Goal: Transaction & Acquisition: Purchase product/service

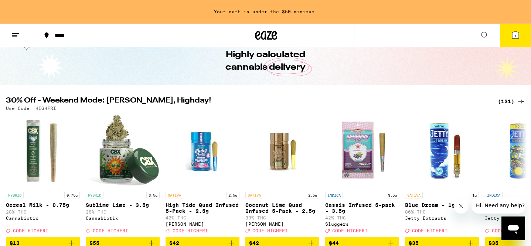
scroll to position [71, 0]
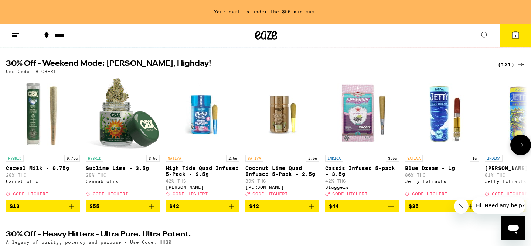
click at [521, 150] on icon at bounding box center [520, 145] width 9 height 9
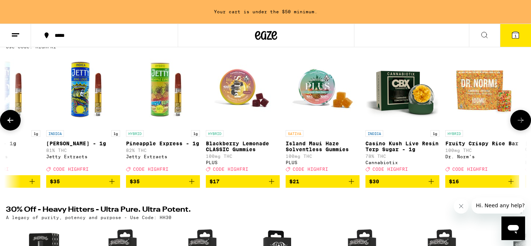
scroll to position [93, 0]
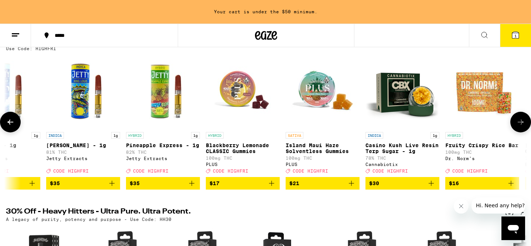
click at [520, 127] on icon at bounding box center [520, 122] width 9 height 9
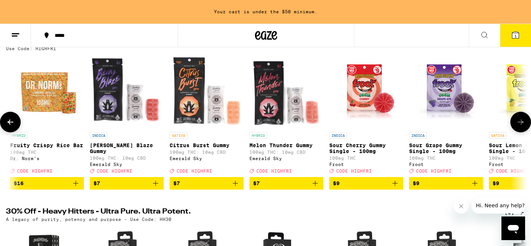
scroll to position [0, 877]
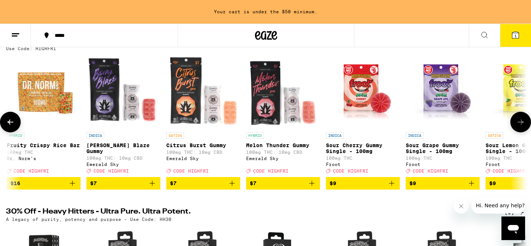
click at [520, 127] on icon at bounding box center [520, 122] width 9 height 9
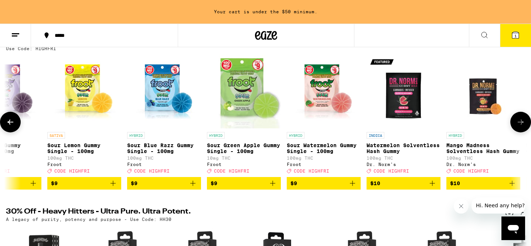
scroll to position [0, 1316]
click at [181, 188] on span "$9" at bounding box center [163, 183] width 67 height 9
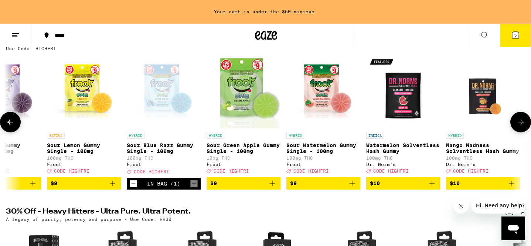
click at [522, 127] on icon at bounding box center [520, 122] width 9 height 9
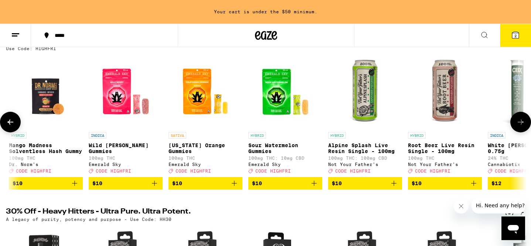
scroll to position [0, 1755]
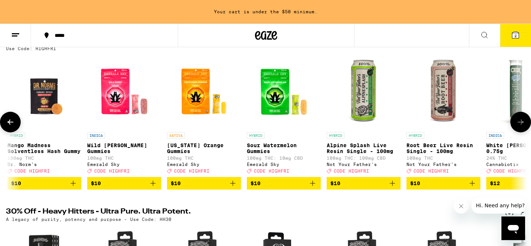
click at [522, 127] on icon at bounding box center [520, 122] width 9 height 9
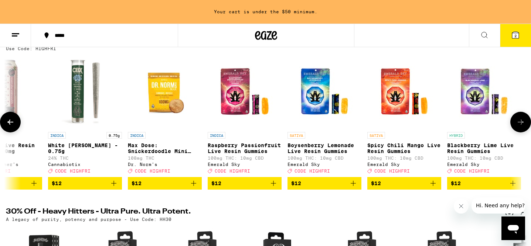
scroll to position [0, 2193]
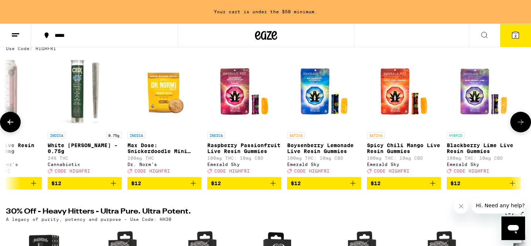
click at [16, 127] on button at bounding box center [10, 122] width 21 height 21
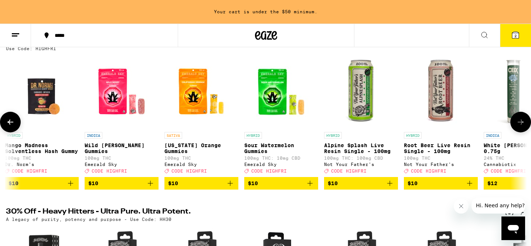
scroll to position [0, 1755]
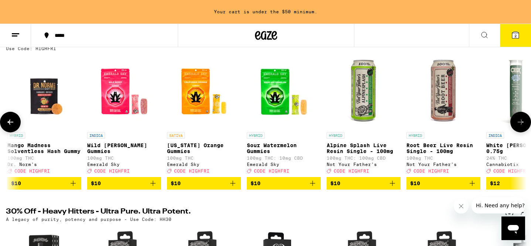
click at [443, 188] on span "$10" at bounding box center [443, 183] width 67 height 9
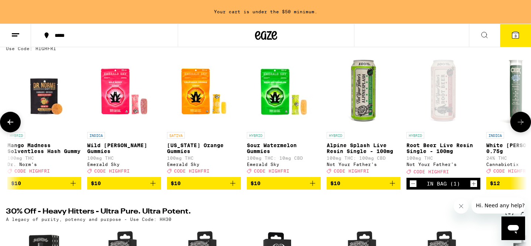
click at [373, 188] on span "$10" at bounding box center [363, 183] width 67 height 9
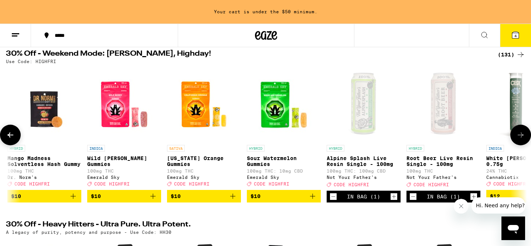
scroll to position [99, 0]
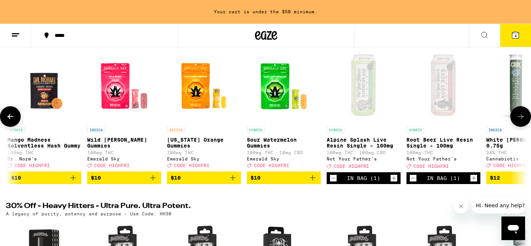
click at [520, 121] on icon at bounding box center [520, 116] width 9 height 9
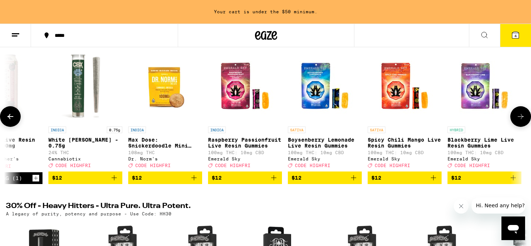
scroll to position [0, 2193]
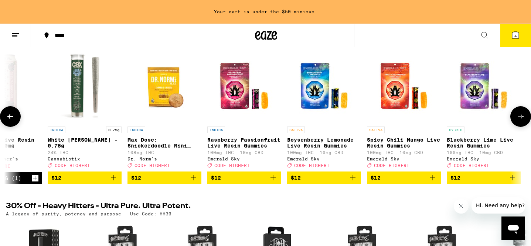
click at [520, 121] on icon at bounding box center [520, 116] width 9 height 9
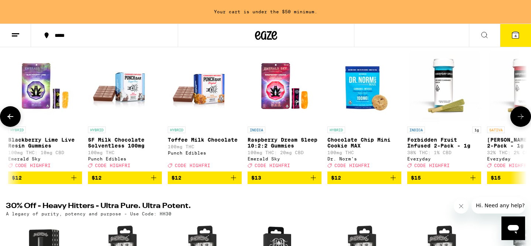
click at [520, 121] on icon at bounding box center [520, 116] width 9 height 9
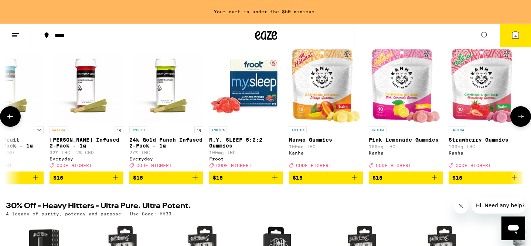
scroll to position [0, 3071]
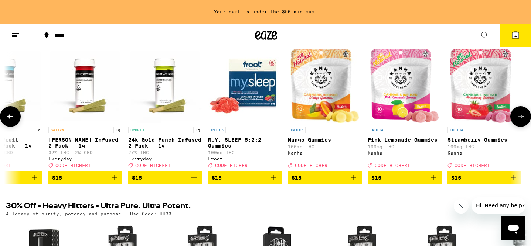
click at [520, 121] on icon at bounding box center [520, 116] width 9 height 9
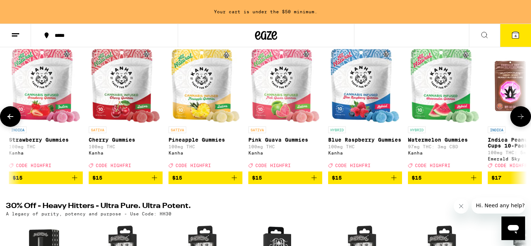
click at [520, 121] on icon at bounding box center [520, 116] width 9 height 9
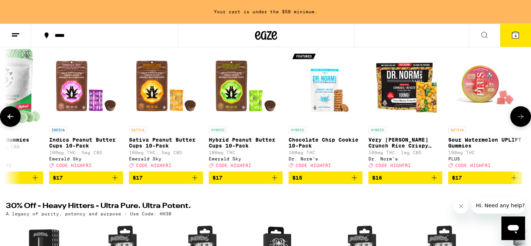
click at [520, 121] on icon at bounding box center [520, 116] width 9 height 9
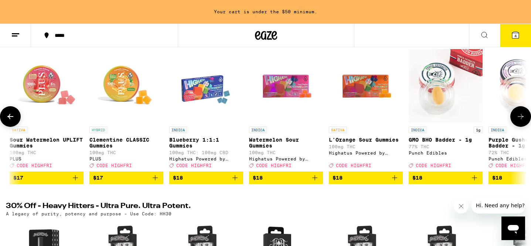
click at [520, 121] on icon at bounding box center [520, 116] width 9 height 9
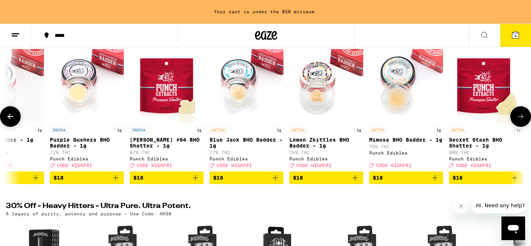
click at [520, 121] on icon at bounding box center [520, 116] width 9 height 9
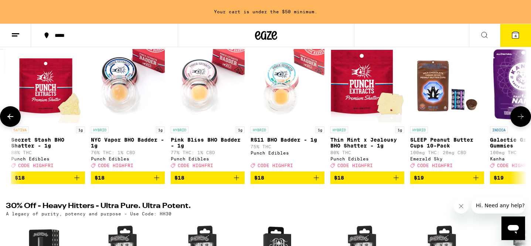
click at [520, 121] on icon at bounding box center [520, 116] width 9 height 9
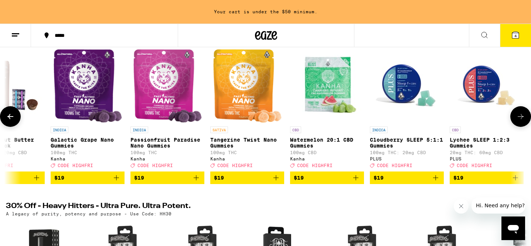
click at [520, 121] on icon at bounding box center [520, 116] width 9 height 9
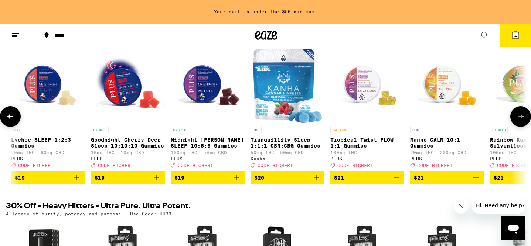
click at [520, 121] on icon at bounding box center [520, 116] width 9 height 9
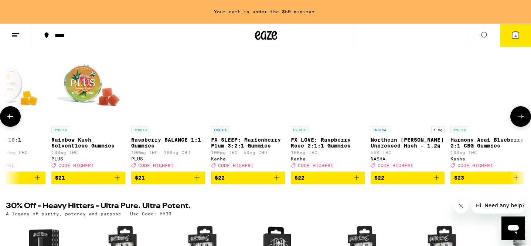
click at [520, 121] on icon at bounding box center [520, 116] width 9 height 9
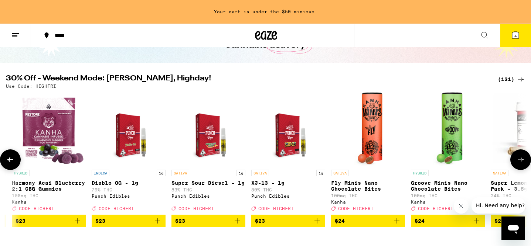
scroll to position [69, 0]
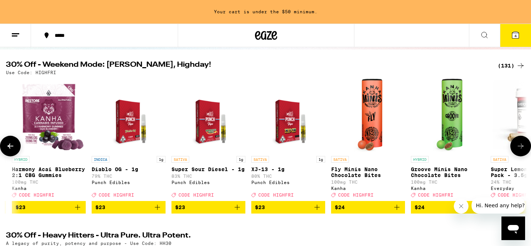
click at [7, 148] on icon at bounding box center [10, 146] width 9 height 9
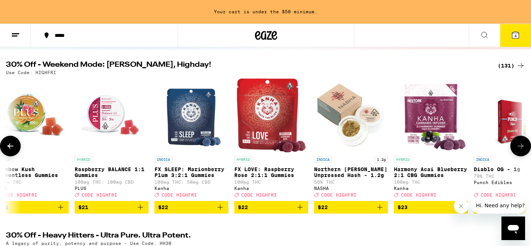
click at [7, 148] on icon at bounding box center [10, 146] width 9 height 9
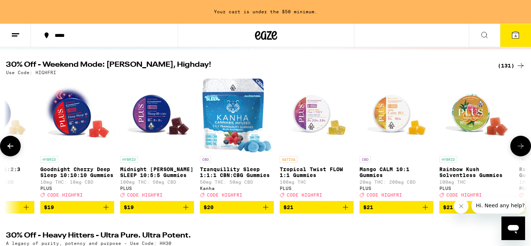
click at [7, 148] on icon at bounding box center [10, 146] width 9 height 9
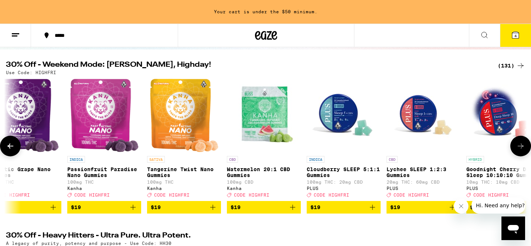
click at [7, 148] on icon at bounding box center [10, 146] width 9 height 9
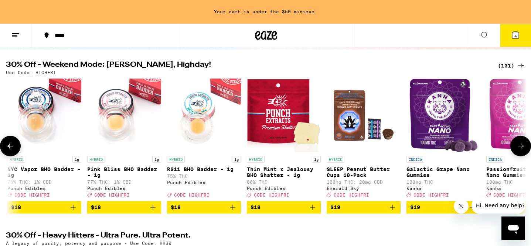
click at [7, 148] on icon at bounding box center [10, 146] width 9 height 9
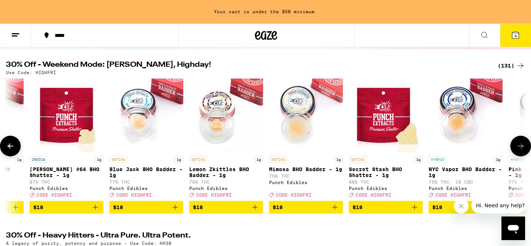
click at [7, 148] on icon at bounding box center [10, 146] width 9 height 9
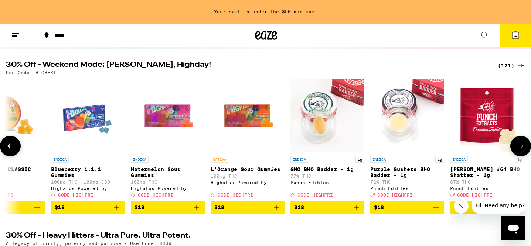
click at [7, 148] on icon at bounding box center [10, 146] width 9 height 9
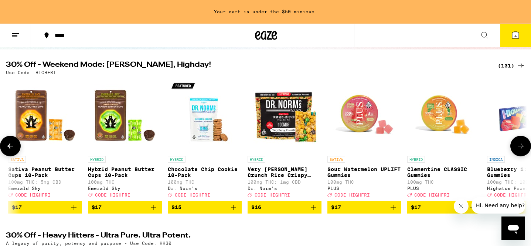
click at [7, 148] on icon at bounding box center [10, 146] width 9 height 9
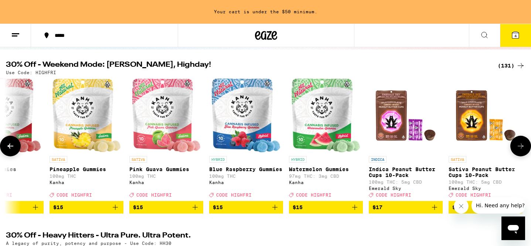
click at [7, 148] on icon at bounding box center [10, 146] width 9 height 9
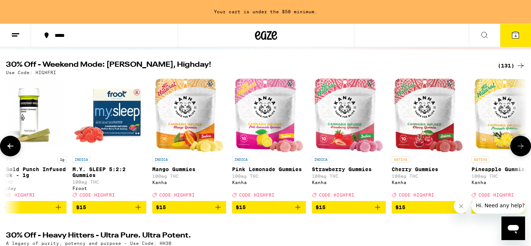
click at [7, 148] on icon at bounding box center [10, 146] width 9 height 9
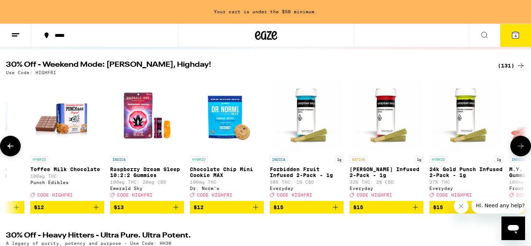
click at [7, 148] on icon at bounding box center [10, 146] width 9 height 9
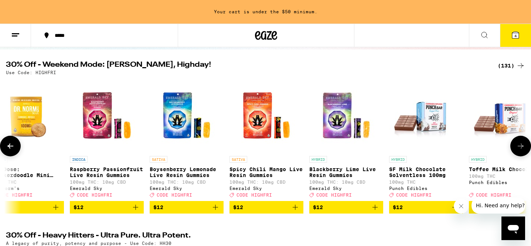
click at [7, 148] on icon at bounding box center [10, 146] width 9 height 9
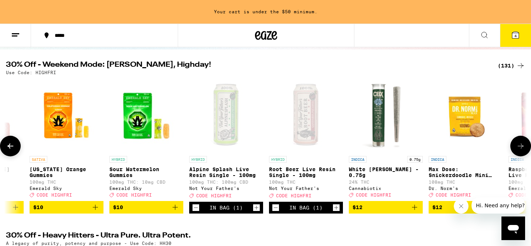
click at [7, 148] on icon at bounding box center [10, 146] width 9 height 9
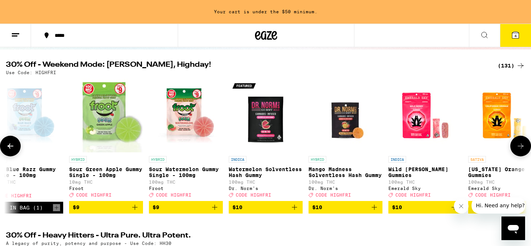
click at [7, 148] on icon at bounding box center [10, 146] width 9 height 9
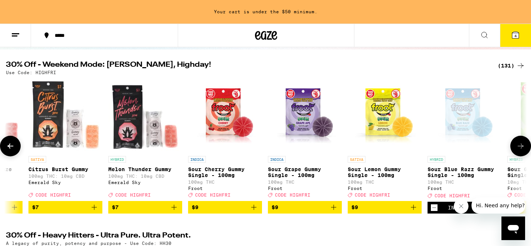
click at [7, 148] on icon at bounding box center [10, 146] width 9 height 9
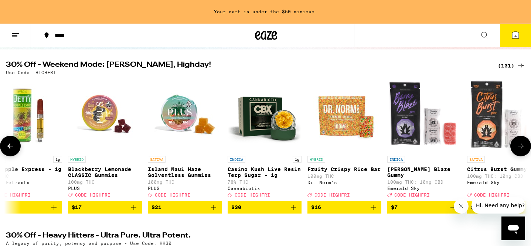
click at [7, 147] on icon at bounding box center [10, 146] width 9 height 9
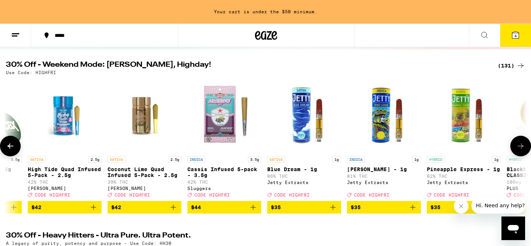
click at [7, 147] on icon at bounding box center [10, 146] width 9 height 9
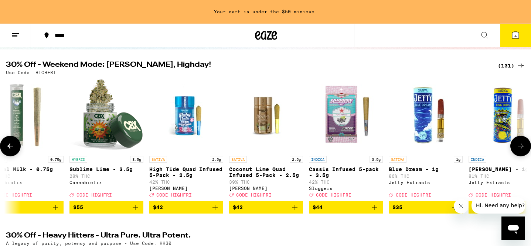
scroll to position [0, 0]
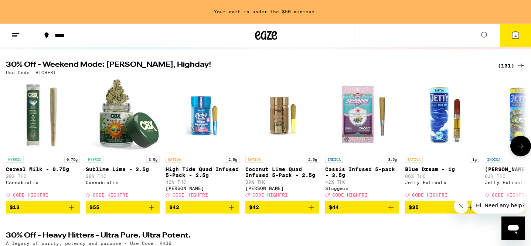
click at [524, 148] on icon at bounding box center [520, 146] width 9 height 9
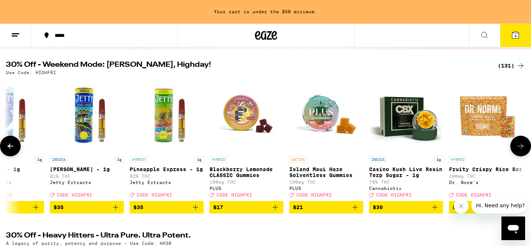
click at [524, 148] on icon at bounding box center [520, 146] width 9 height 9
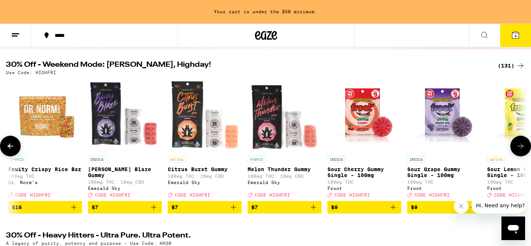
click at [523, 148] on icon at bounding box center [520, 146] width 9 height 9
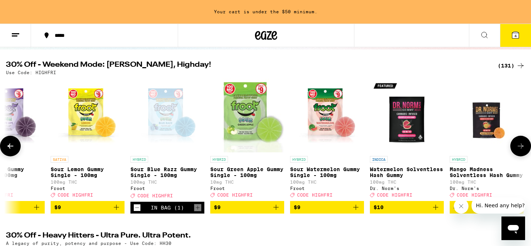
click at [523, 148] on icon at bounding box center [520, 146] width 9 height 9
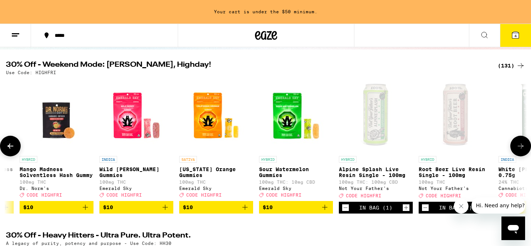
click at [523, 148] on icon at bounding box center [520, 146] width 9 height 9
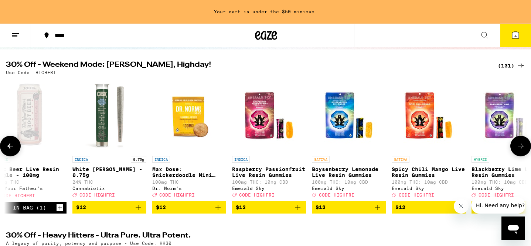
click at [523, 148] on icon at bounding box center [520, 146] width 9 height 9
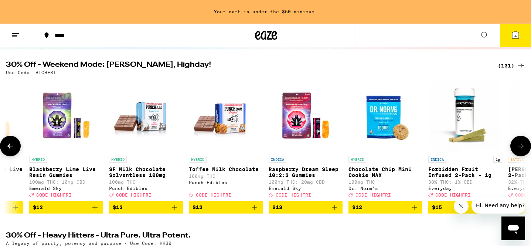
click at [523, 148] on icon at bounding box center [520, 146] width 9 height 9
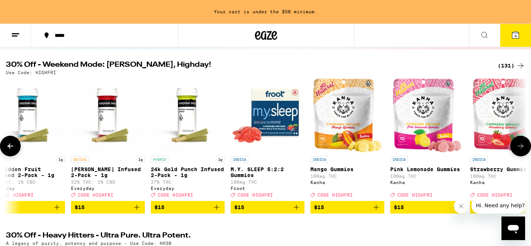
scroll to position [0, 3051]
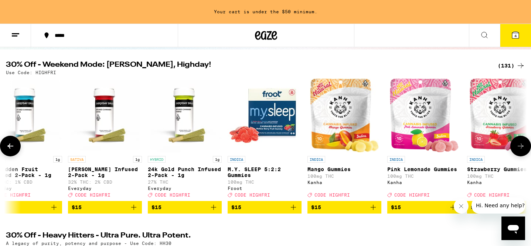
click at [9, 149] on icon at bounding box center [10, 146] width 6 height 5
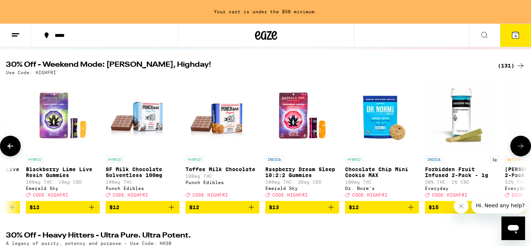
click at [9, 149] on icon at bounding box center [10, 146] width 6 height 5
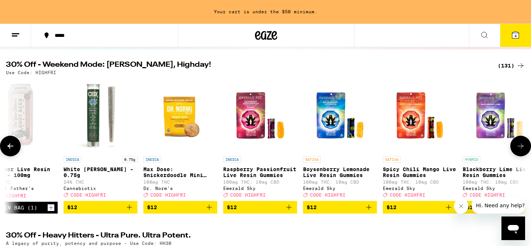
click at [9, 149] on icon at bounding box center [10, 146] width 6 height 5
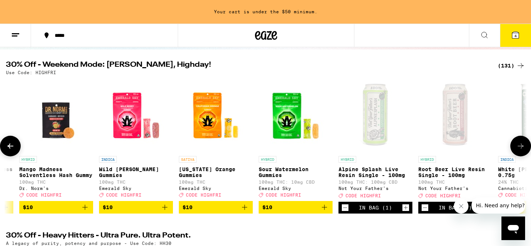
click at [9, 149] on icon at bounding box center [10, 146] width 6 height 5
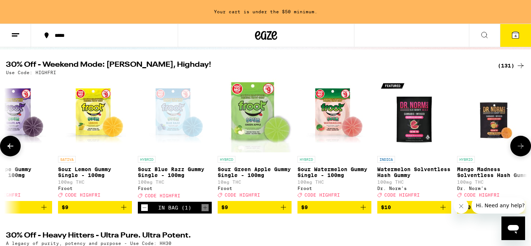
click at [9, 149] on icon at bounding box center [10, 146] width 6 height 5
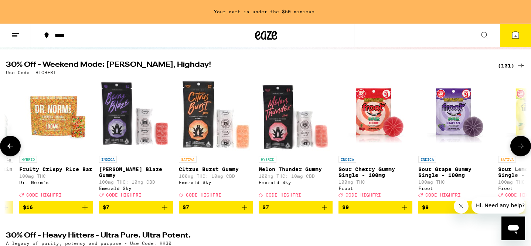
click at [9, 149] on icon at bounding box center [10, 146] width 6 height 5
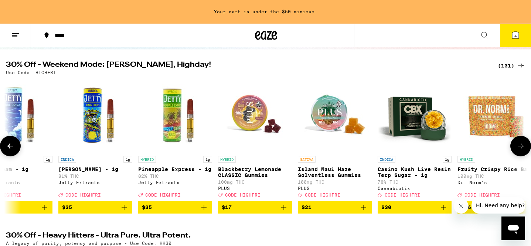
scroll to position [0, 426]
click at [9, 149] on icon at bounding box center [10, 146] width 6 height 5
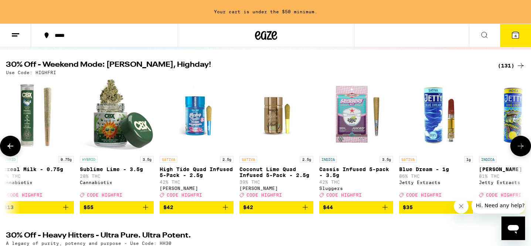
click at [9, 149] on icon at bounding box center [10, 146] width 6 height 5
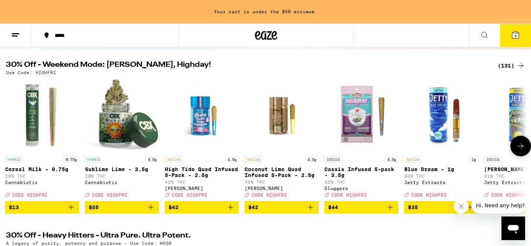
scroll to position [0, 0]
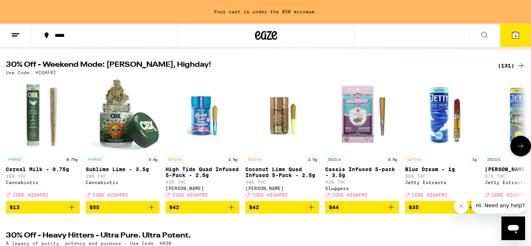
click at [133, 211] on span "$55" at bounding box center [122, 207] width 67 height 9
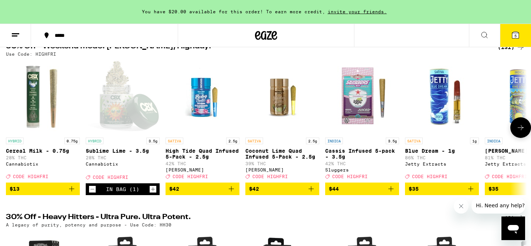
scroll to position [91, 0]
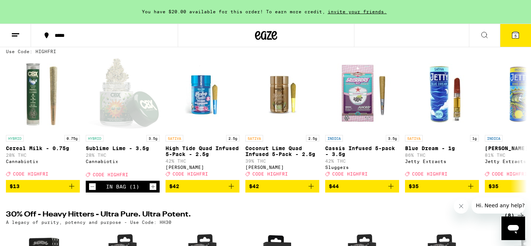
click at [514, 41] on button "5" at bounding box center [515, 35] width 31 height 23
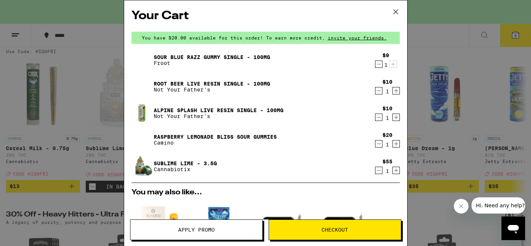
click at [378, 116] on icon "Decrement" at bounding box center [378, 117] width 7 height 9
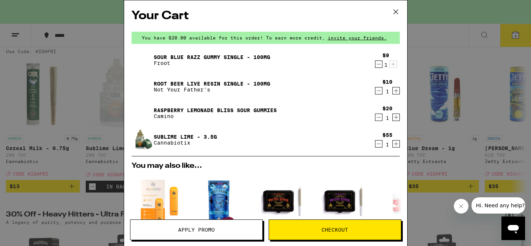
click at [378, 118] on icon "Decrement" at bounding box center [378, 117] width 7 height 9
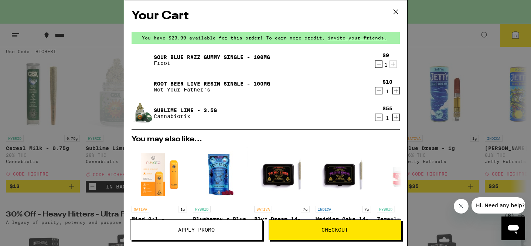
click at [377, 117] on icon "Decrement" at bounding box center [378, 117] width 7 height 9
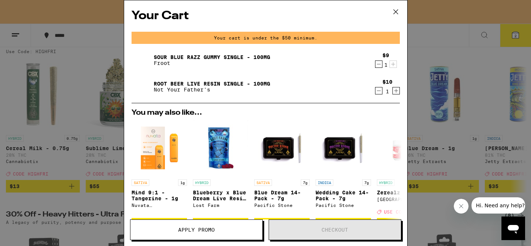
click at [377, 64] on icon "Decrement" at bounding box center [379, 64] width 4 height 0
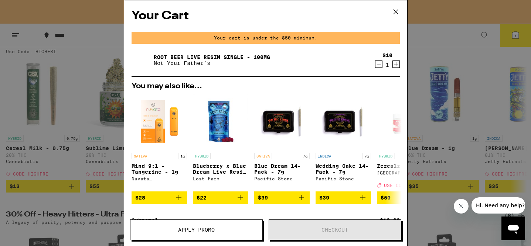
click at [106, 95] on div "Your Cart Your cart is under the $50 minimum. Root Beer Live Resin Single - 100…" at bounding box center [265, 123] width 531 height 246
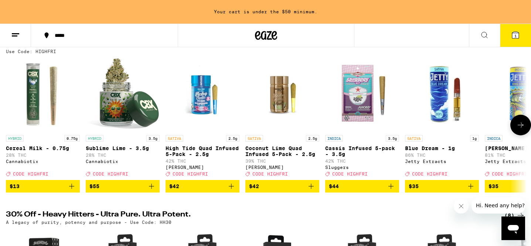
click at [106, 189] on span "$55" at bounding box center [122, 186] width 67 height 9
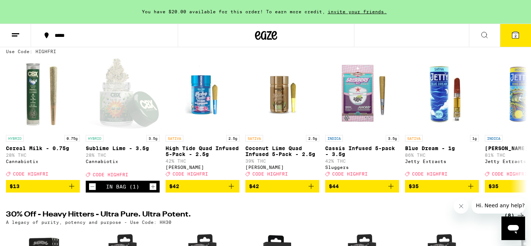
click at [515, 37] on span "2" at bounding box center [515, 36] width 2 height 4
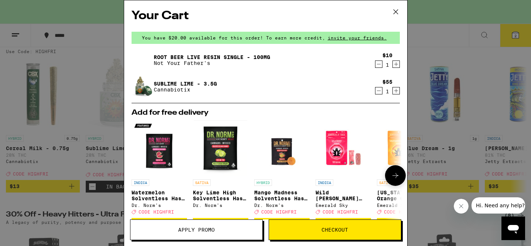
scroll to position [131, 0]
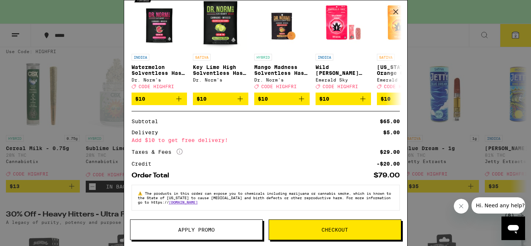
click at [185, 234] on button "Apply Promo" at bounding box center [196, 230] width 133 height 21
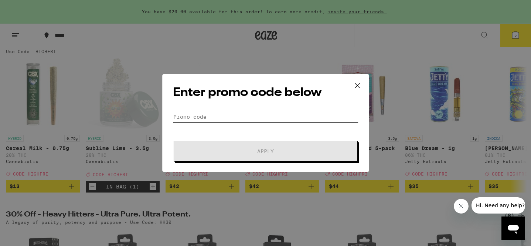
click at [212, 116] on input "Promo Code" at bounding box center [266, 117] width 186 height 11
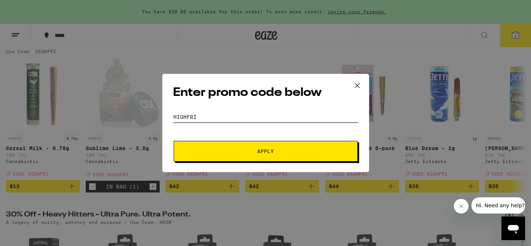
type input "HIGHFRI"
click at [232, 148] on button "Apply" at bounding box center [266, 151] width 184 height 21
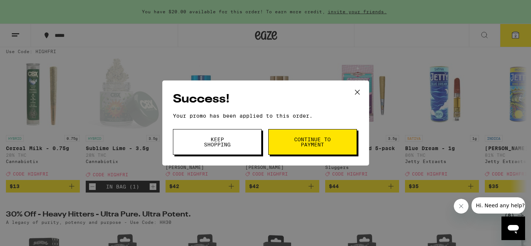
click at [289, 143] on button "Continue to payment" at bounding box center [312, 142] width 89 height 26
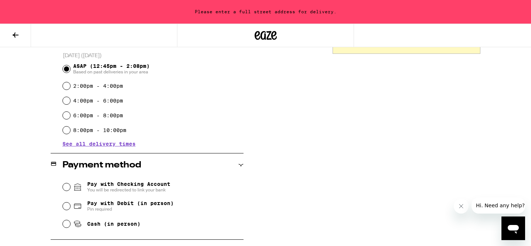
scroll to position [273, 0]
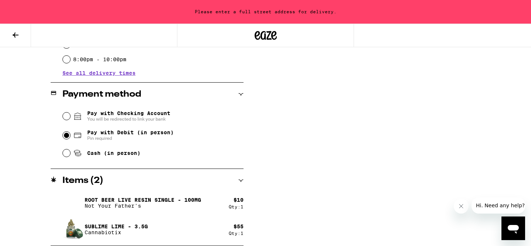
click at [67, 137] on input "Pay with Debit (in person) Pin required" at bounding box center [66, 135] width 7 height 7
radio input "true"
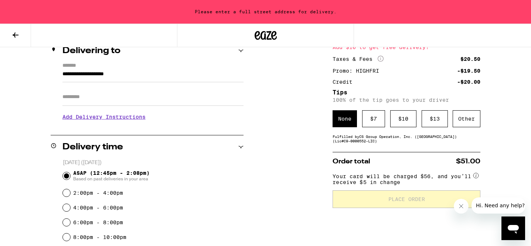
scroll to position [93, 0]
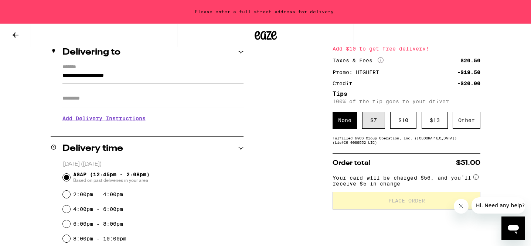
click at [369, 124] on div "$ 7" at bounding box center [373, 120] width 23 height 17
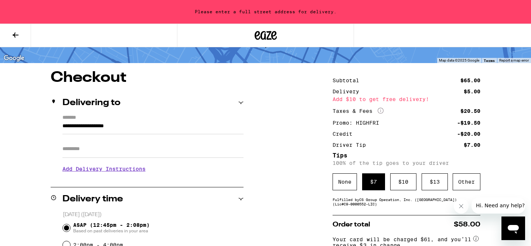
scroll to position [47, 0]
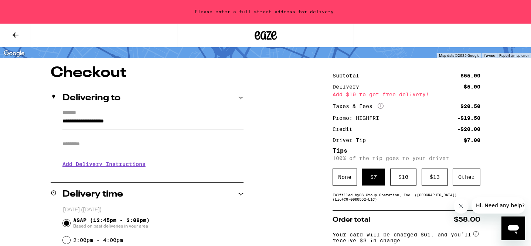
click at [160, 122] on input "**********" at bounding box center [152, 123] width 181 height 13
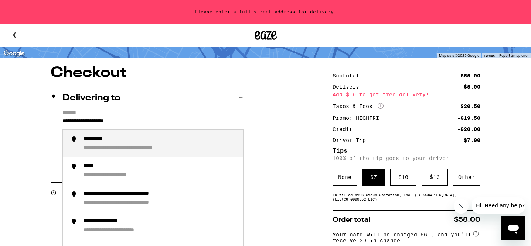
drag, startPoint x: 164, startPoint y: 127, endPoint x: 1, endPoint y: 110, distance: 164.6
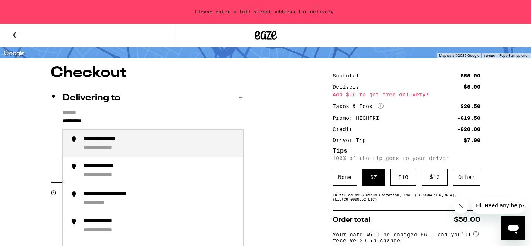
click at [91, 143] on div "**********" at bounding box center [112, 139] width 57 height 7
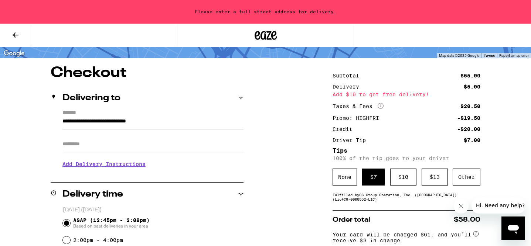
scroll to position [24, 0]
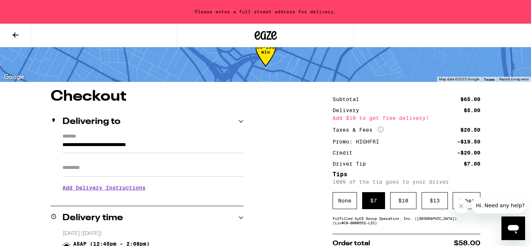
type input "**********"
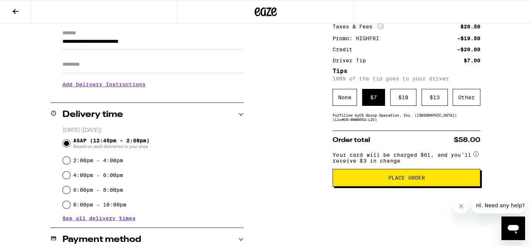
scroll to position [105, 0]
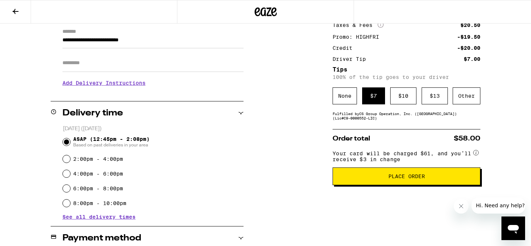
click at [412, 179] on span "Place Order" at bounding box center [406, 176] width 37 height 5
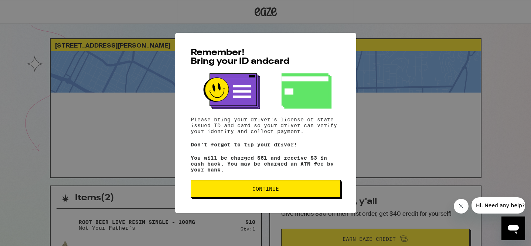
click at [284, 192] on span "Continue" at bounding box center [265, 189] width 137 height 5
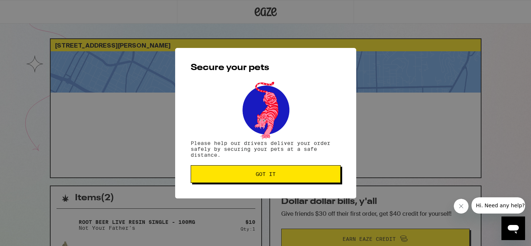
click at [271, 177] on span "Got it" at bounding box center [266, 174] width 20 height 5
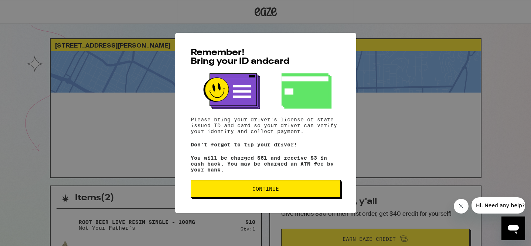
click at [285, 188] on button "Continue" at bounding box center [266, 189] width 150 height 18
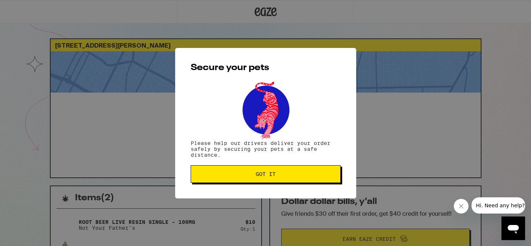
click at [292, 174] on span "Got it" at bounding box center [265, 174] width 137 height 5
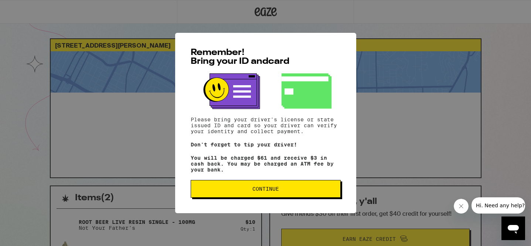
click at [256, 188] on button "Continue" at bounding box center [266, 189] width 150 height 18
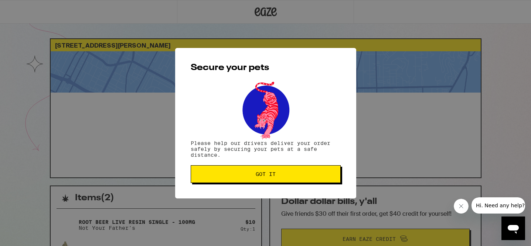
click at [257, 181] on button "Got it" at bounding box center [266, 175] width 150 height 18
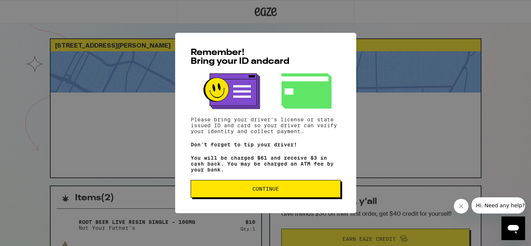
click at [262, 190] on span "Continue" at bounding box center [265, 189] width 27 height 5
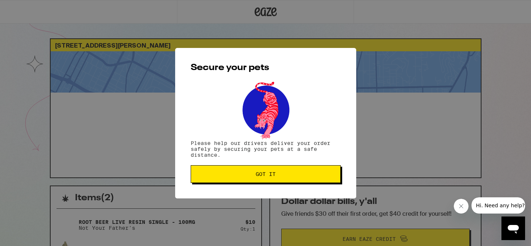
click at [256, 181] on button "Got it" at bounding box center [266, 175] width 150 height 18
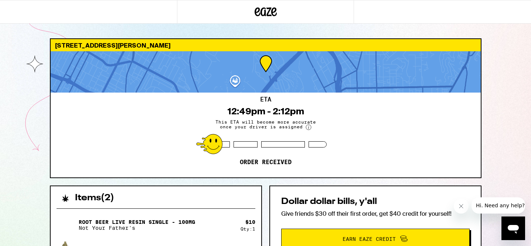
click at [21, 134] on div "674 Amador St Los Angeles 90012 ETA 12:49pm - 2:12pm This ETA will become more …" at bounding box center [265, 215] width 531 height 430
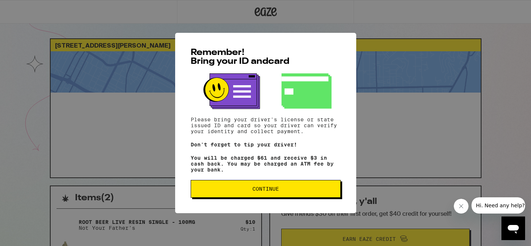
click at [276, 190] on span "Continue" at bounding box center [265, 189] width 27 height 5
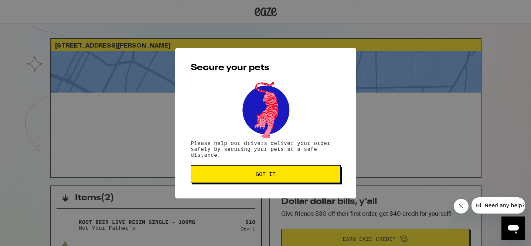
click at [270, 184] on div "Secure your pets Please help our drivers deliver your order safely by securing …" at bounding box center [265, 123] width 181 height 151
click at [270, 176] on span "Got it" at bounding box center [266, 174] width 20 height 5
click at [285, 182] on button "Got it" at bounding box center [266, 175] width 150 height 18
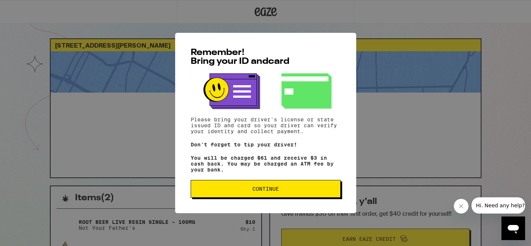
click at [254, 189] on span "Continue" at bounding box center [265, 189] width 27 height 5
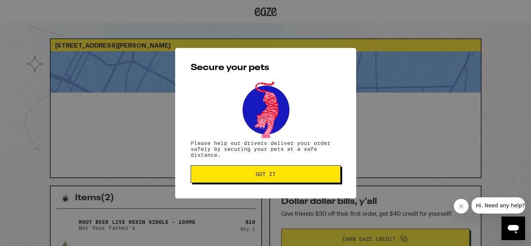
click at [255, 180] on button "Got it" at bounding box center [266, 175] width 150 height 18
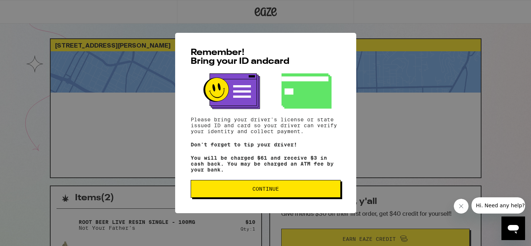
click at [262, 192] on span "Continue" at bounding box center [265, 189] width 27 height 5
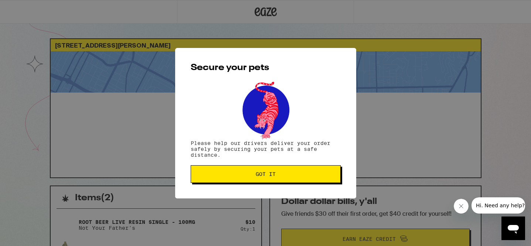
click at [266, 173] on span "Got it" at bounding box center [266, 174] width 20 height 5
click at [252, 174] on span "Got it" at bounding box center [265, 174] width 137 height 5
click at [287, 177] on span "Got it" at bounding box center [265, 174] width 137 height 5
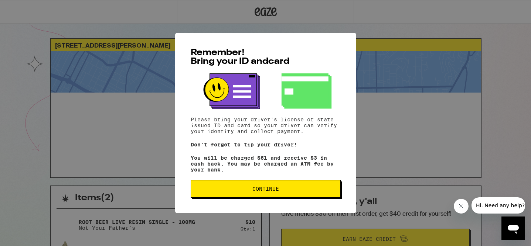
click at [288, 196] on button "Continue" at bounding box center [266, 189] width 150 height 18
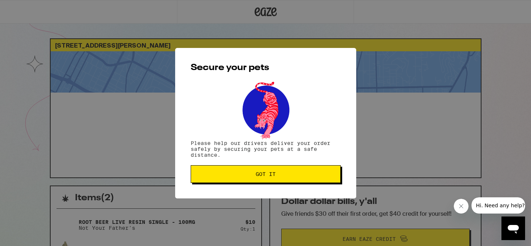
click at [290, 177] on span "Got it" at bounding box center [265, 174] width 137 height 5
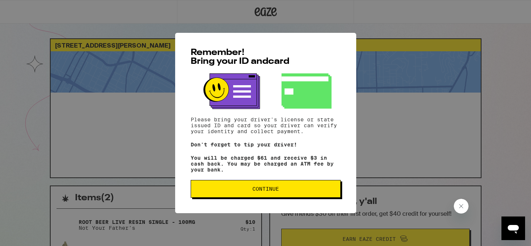
click at [279, 192] on span "Continue" at bounding box center [265, 189] width 137 height 5
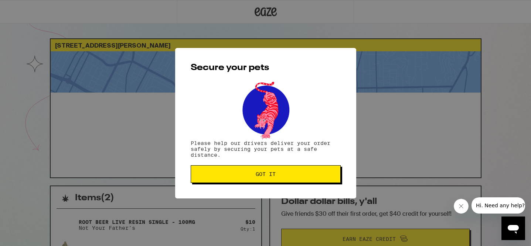
click at [288, 181] on button "Got it" at bounding box center [266, 175] width 150 height 18
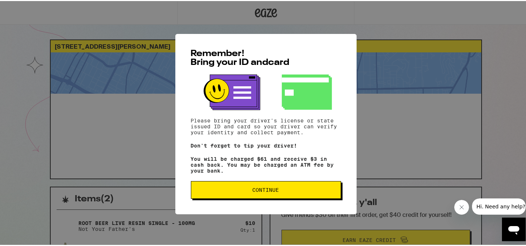
click at [247, 192] on span "Continue" at bounding box center [265, 189] width 137 height 5
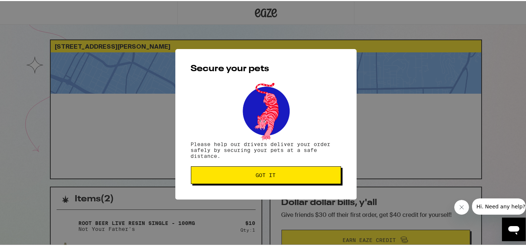
click at [230, 167] on button "Got it" at bounding box center [266, 175] width 150 height 18
